Goal: Information Seeking & Learning: Check status

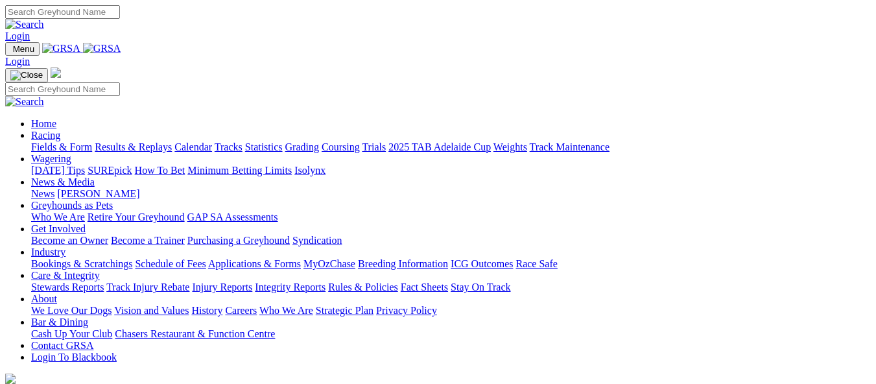
click at [167, 141] on link "Results & Replays" at bounding box center [133, 146] width 77 height 11
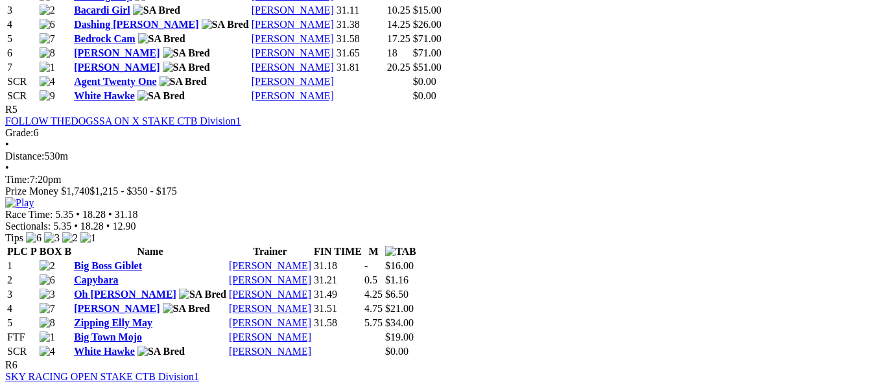
scroll to position [1556, 0]
